Goal: Task Accomplishment & Management: Complete application form

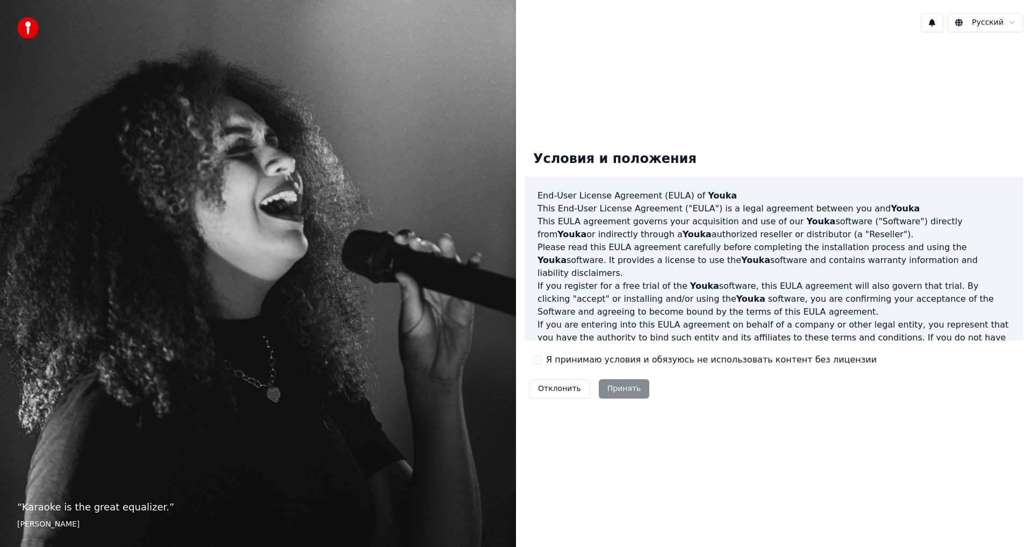
click at [550, 358] on label "Я принимаю условия и обязуюсь не использовать контент без лицензии" at bounding box center [711, 359] width 331 height 13
click at [542, 358] on button "Я принимаю условия и обязуюсь не использовать контент без лицензии" at bounding box center [537, 359] width 9 height 9
click at [627, 382] on button "Принять" at bounding box center [624, 388] width 51 height 19
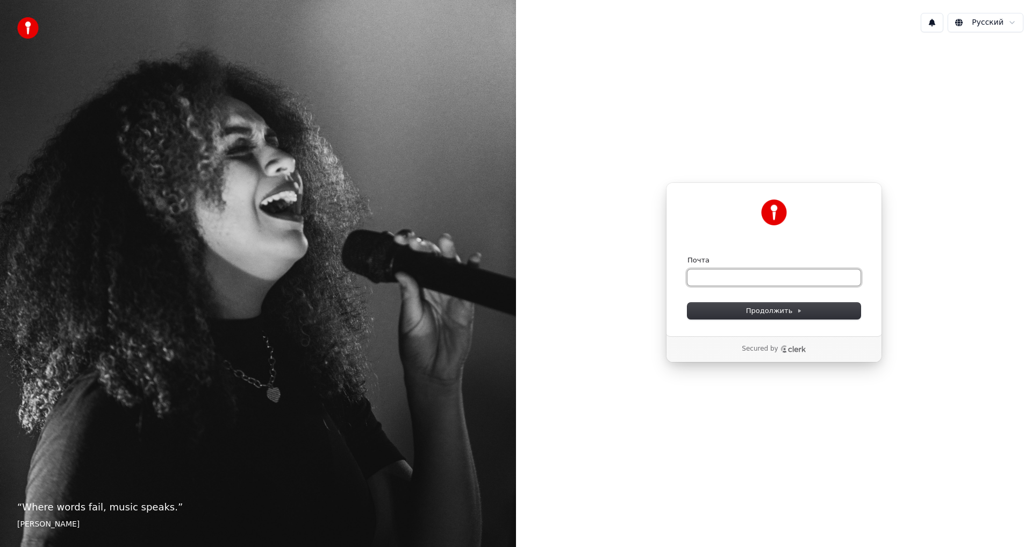
click at [720, 277] on input "Почта" at bounding box center [774, 277] width 173 height 16
